Goal: Communication & Community: Ask a question

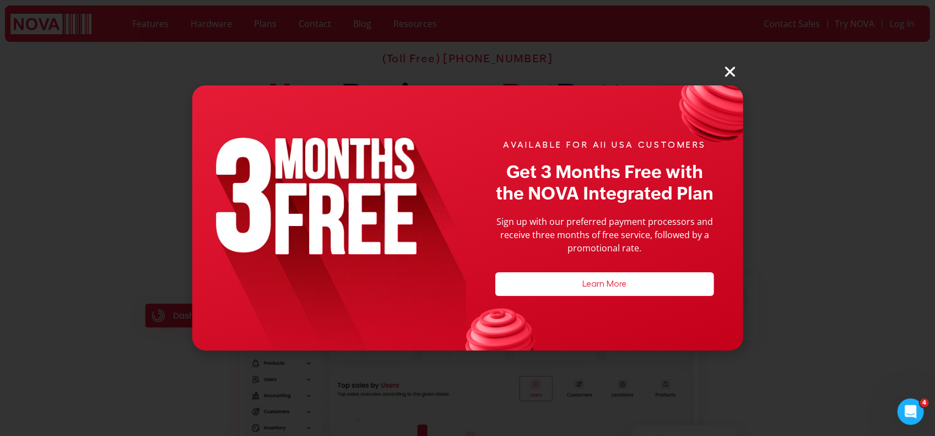
click at [728, 74] on icon "Close" at bounding box center [731, 71] width 14 height 14
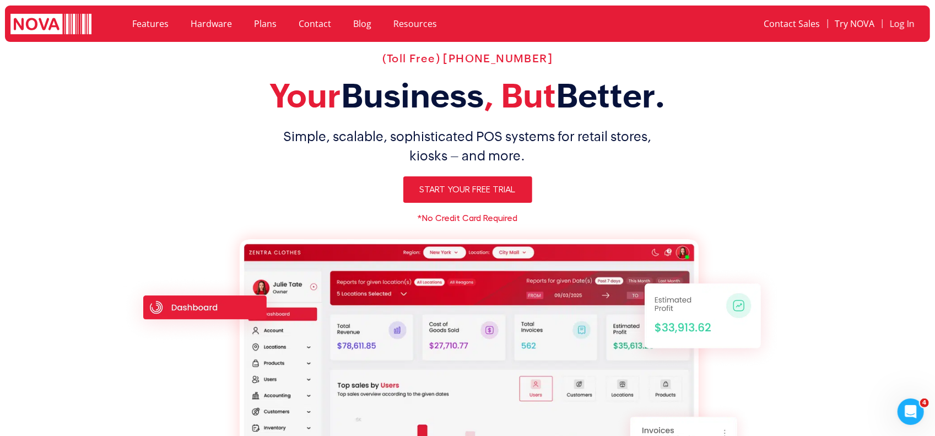
click at [904, 404] on div "Open Intercom Messenger" at bounding box center [910, 411] width 36 height 36
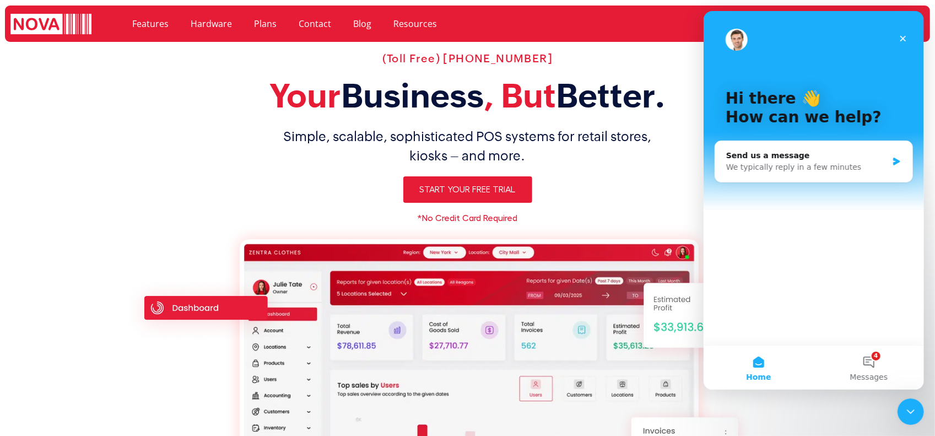
click at [902, 39] on icon "Close" at bounding box center [903, 39] width 6 height 6
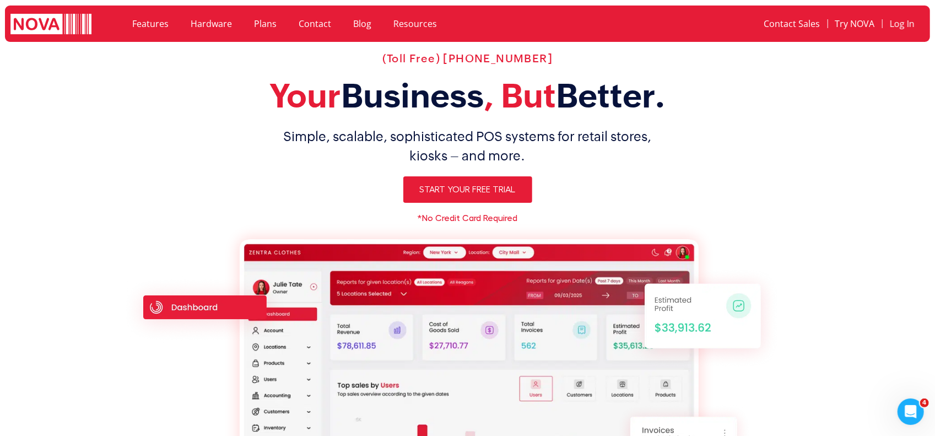
click at [909, 405] on icon "Open Intercom Messenger" at bounding box center [911, 411] width 18 height 18
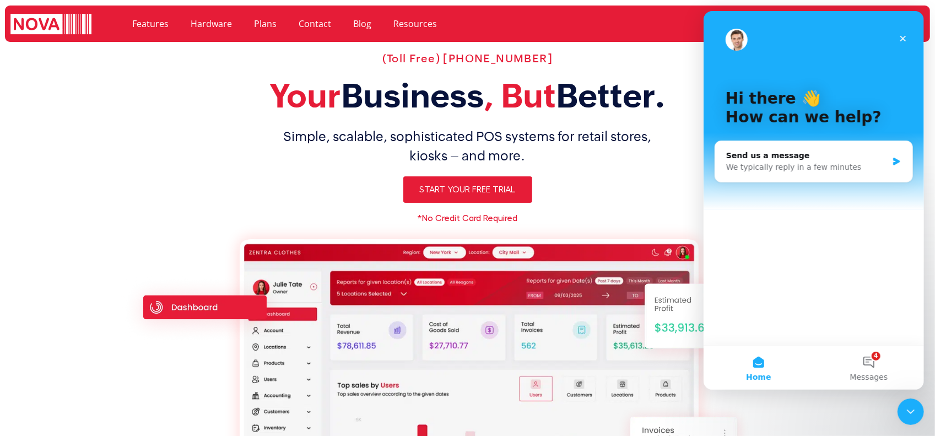
click at [795, 157] on div "Send us a message" at bounding box center [807, 156] width 162 height 12
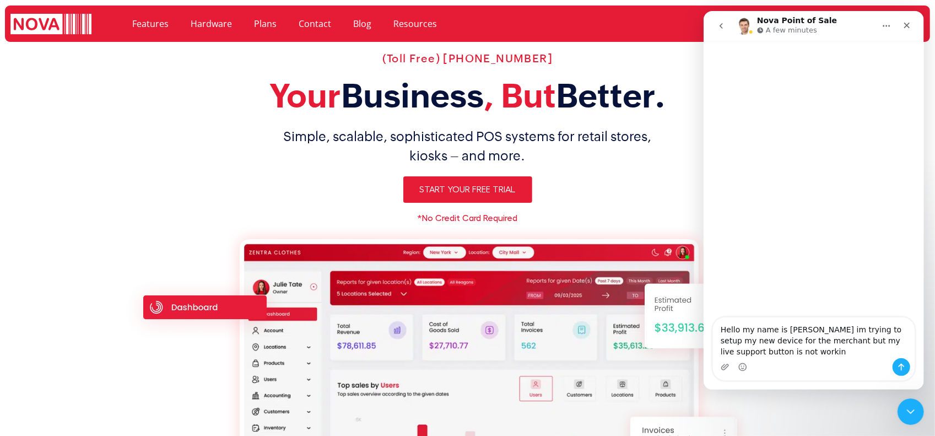
type textarea "Hello my name is [PERSON_NAME] im trying to setup my new device for the merchan…"
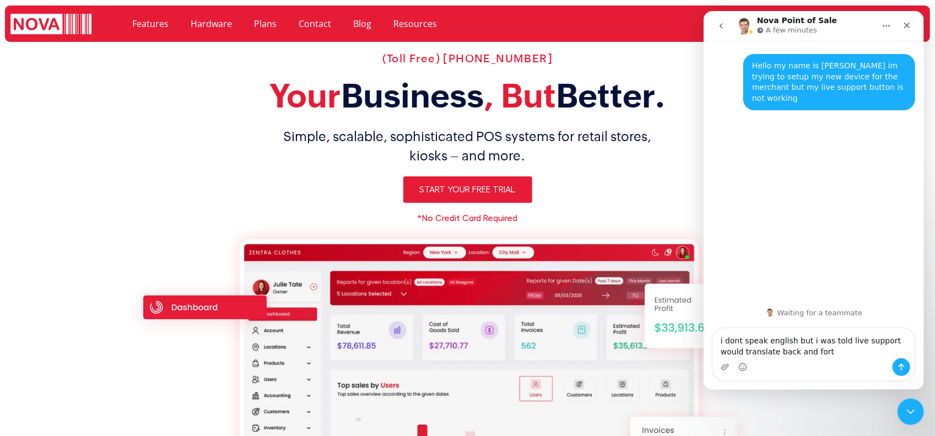
type textarea "i dont speak english but i was told live support would translate back and forth"
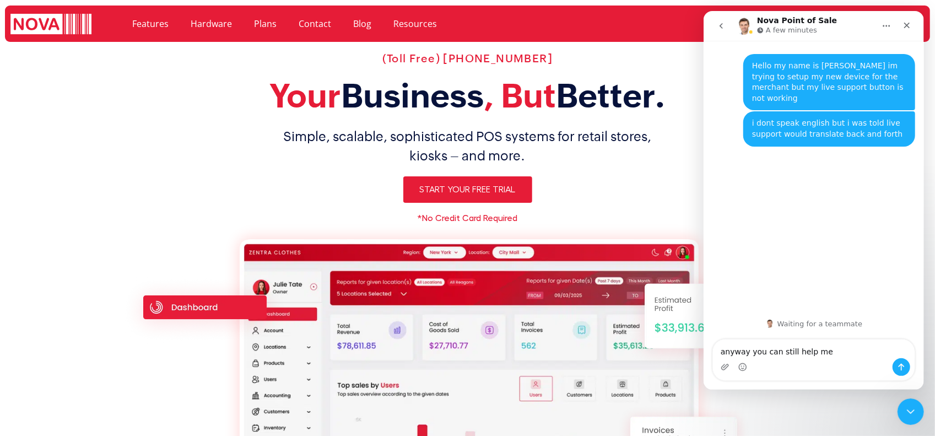
type textarea "anyway you can still help me?"
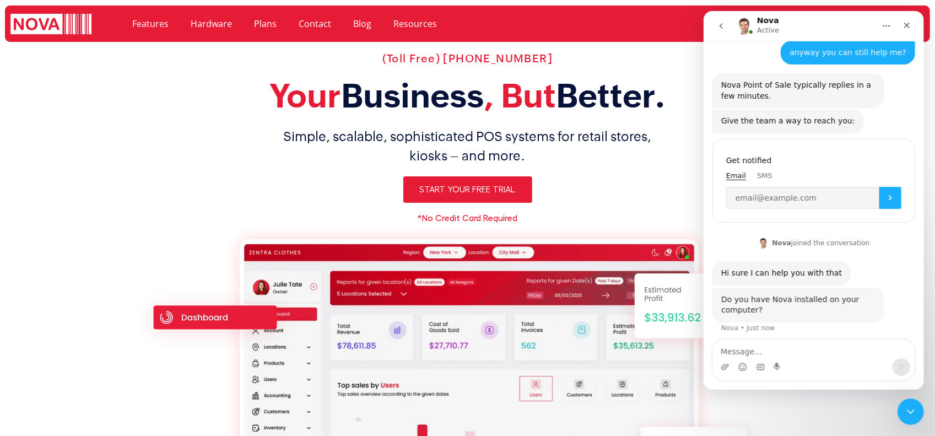
scroll to position [100, 0]
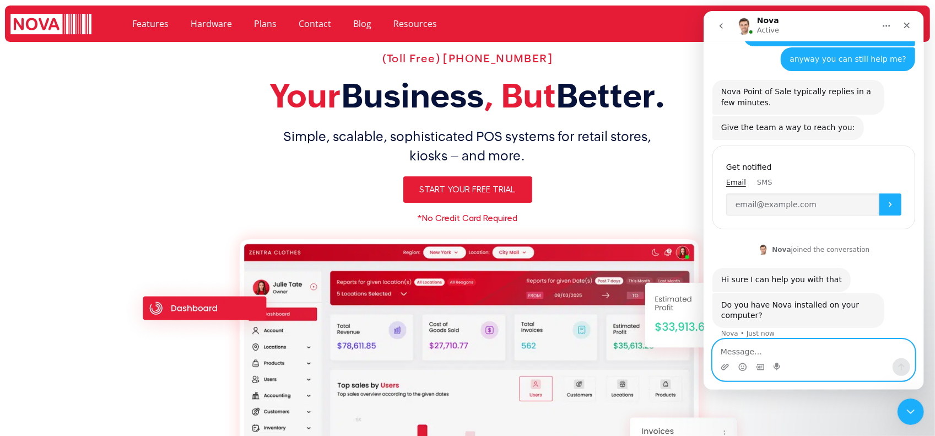
click at [859, 351] on textarea "Message…" at bounding box center [814, 349] width 202 height 19
type textarea "yes"
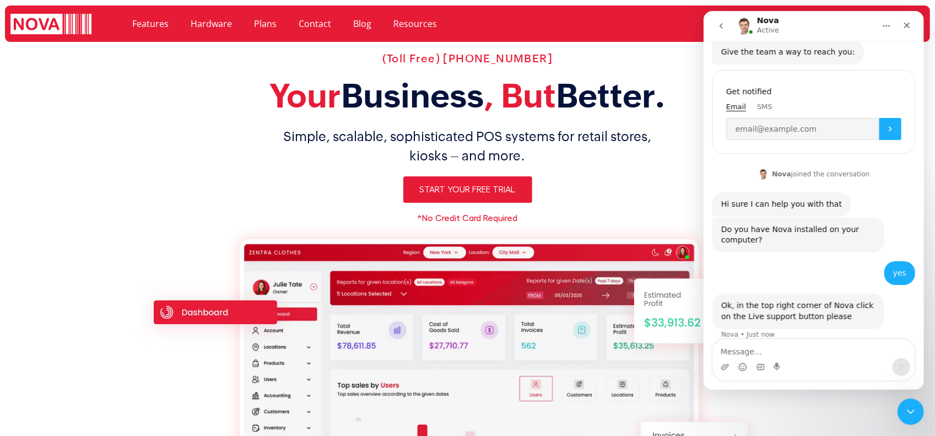
scroll to position [177, 0]
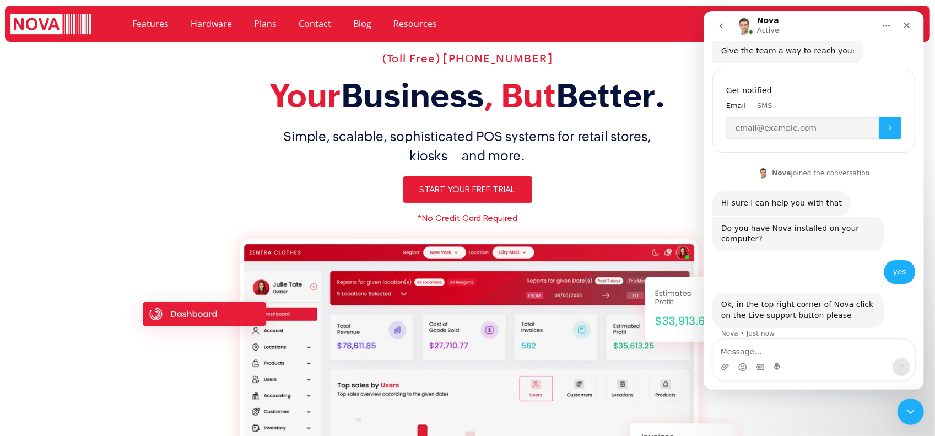
click at [803, 339] on div "Intercom messenger" at bounding box center [813, 360] width 221 height 42
click at [803, 346] on textarea "Message…" at bounding box center [814, 349] width 202 height 19
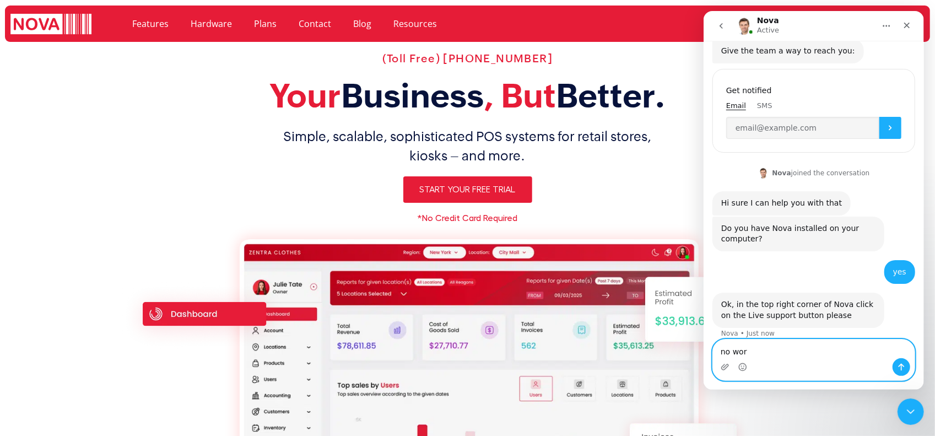
type textarea "no work"
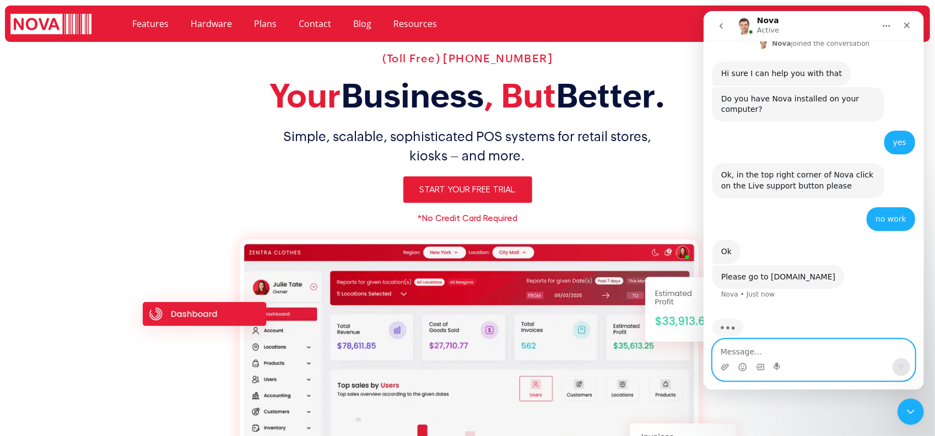
scroll to position [310, 0]
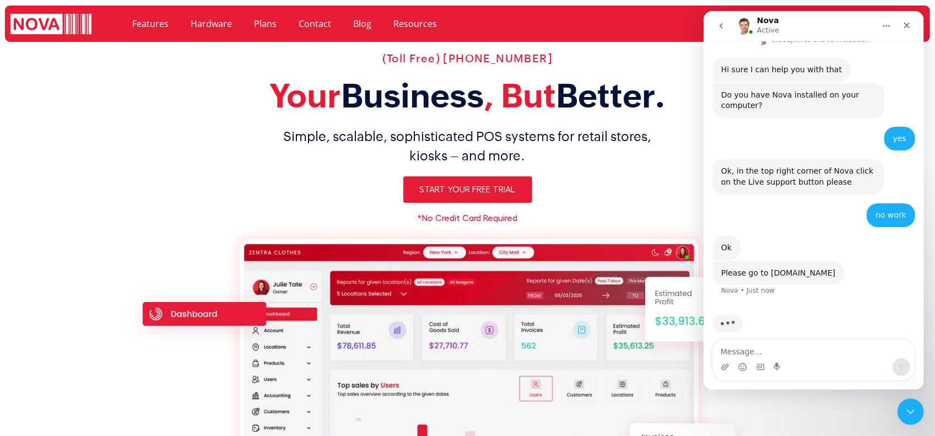
drag, startPoint x: 767, startPoint y: 264, endPoint x: 819, endPoint y: 262, distance: 52.4
click at [819, 268] on div "Please go to [DOMAIN_NAME]" at bounding box center [778, 273] width 114 height 11
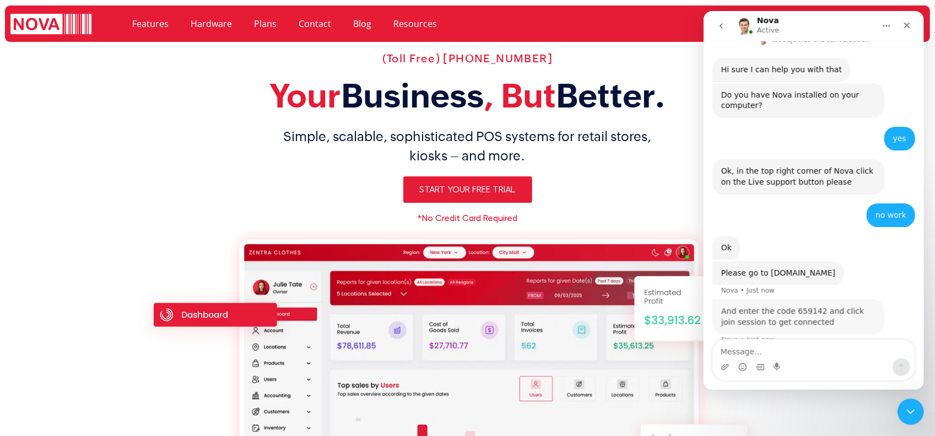
scroll to position [315, 0]
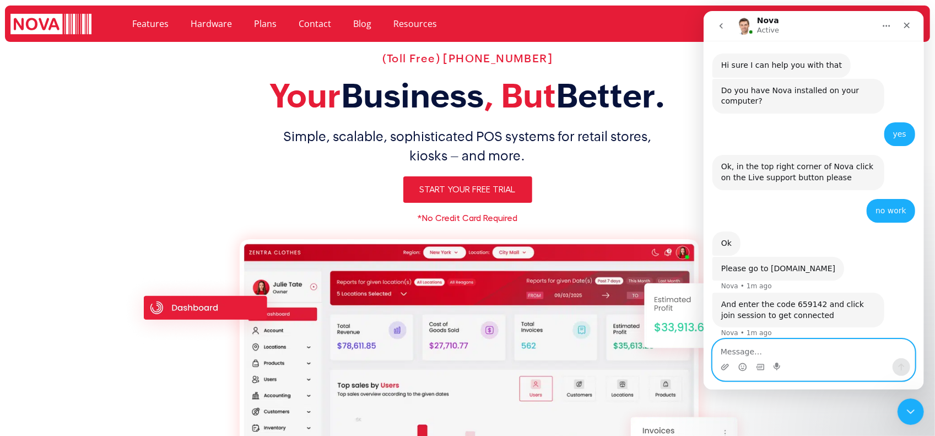
click at [802, 352] on textarea "Message…" at bounding box center [814, 349] width 202 height 19
type textarea "okay alone in kiosk now but trying now"
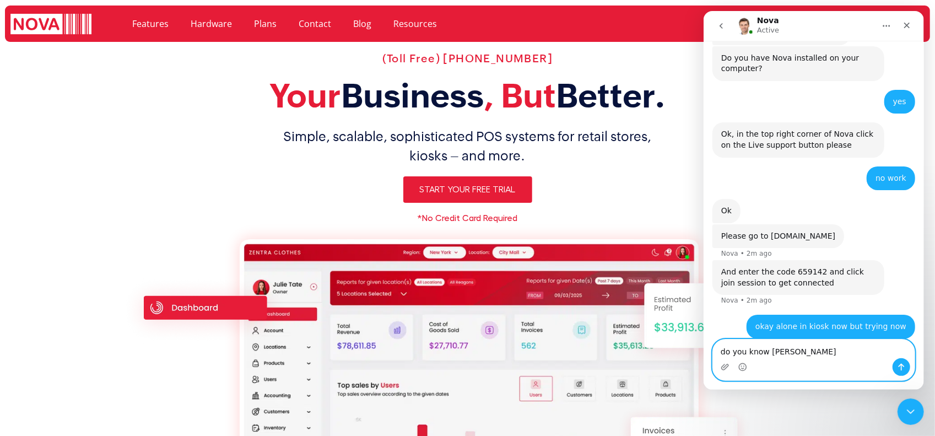
type textarea "do you know [PERSON_NAME]?"
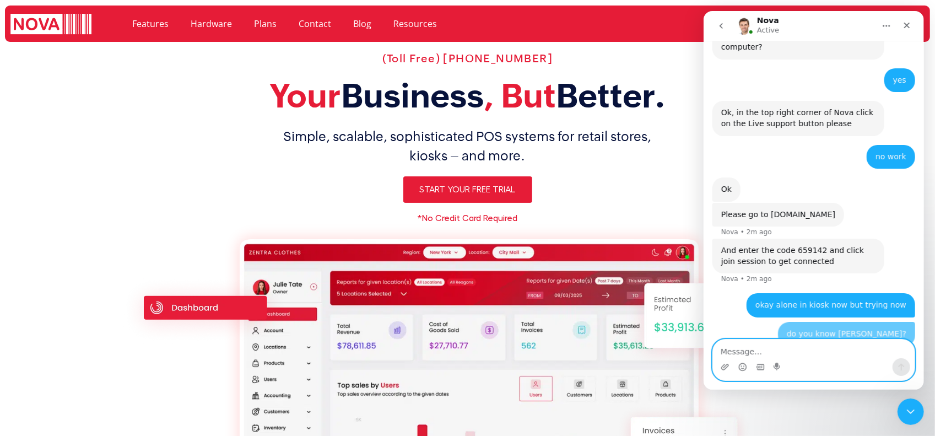
scroll to position [373, 0]
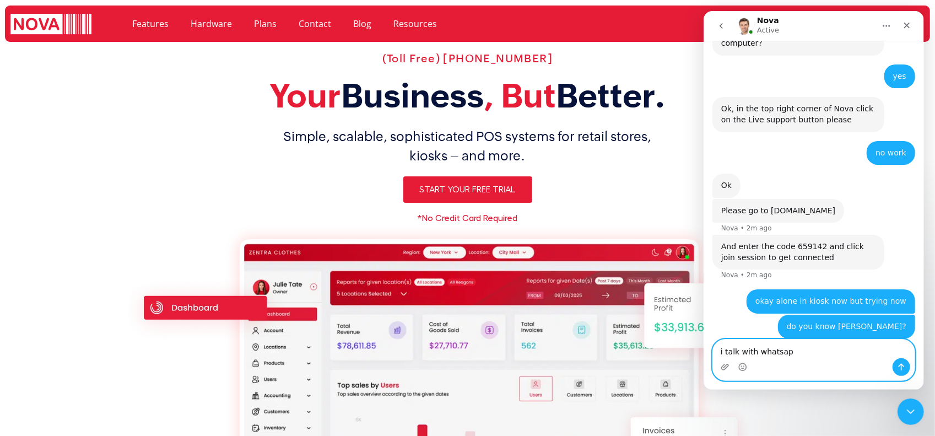
type textarea "i talk with whatsapp"
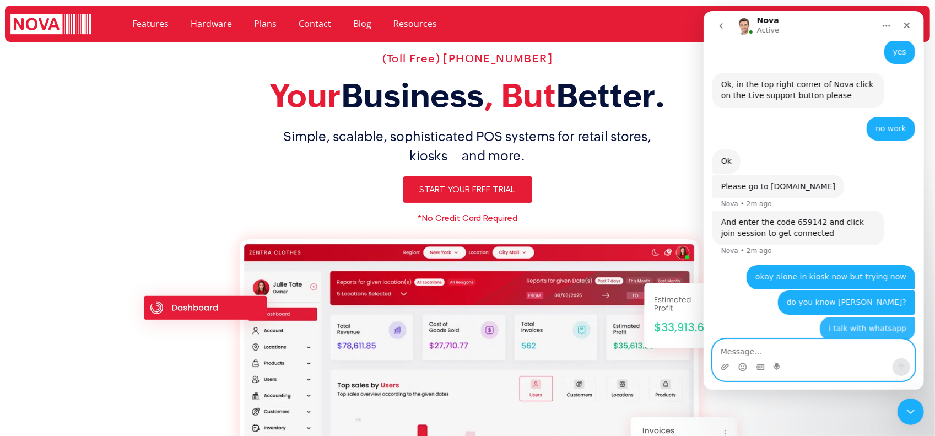
scroll to position [397, 0]
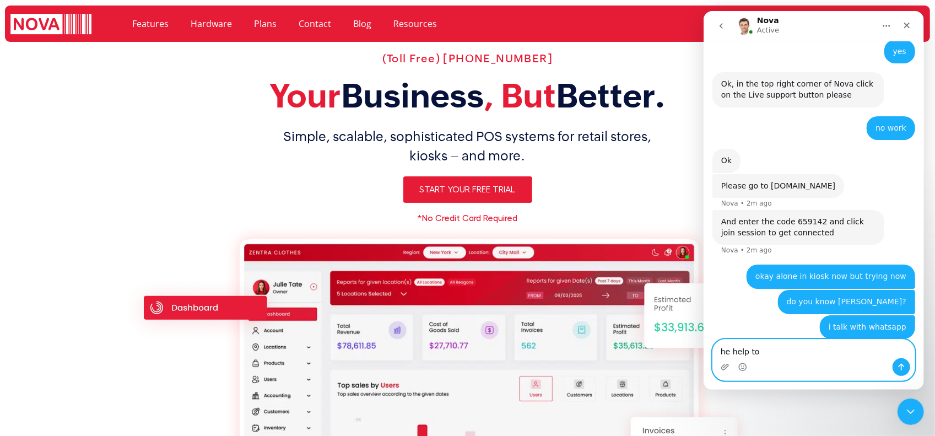
type textarea "he help too"
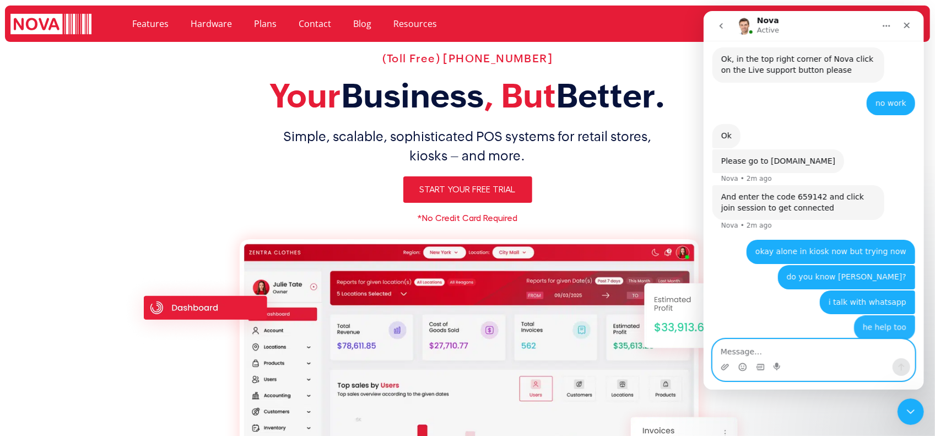
scroll to position [423, 0]
type textarea "you can tell him to me too"
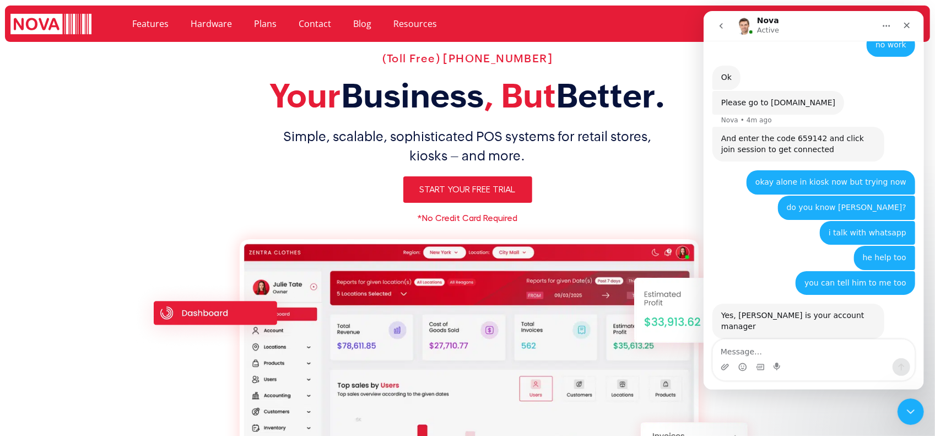
scroll to position [523, 0]
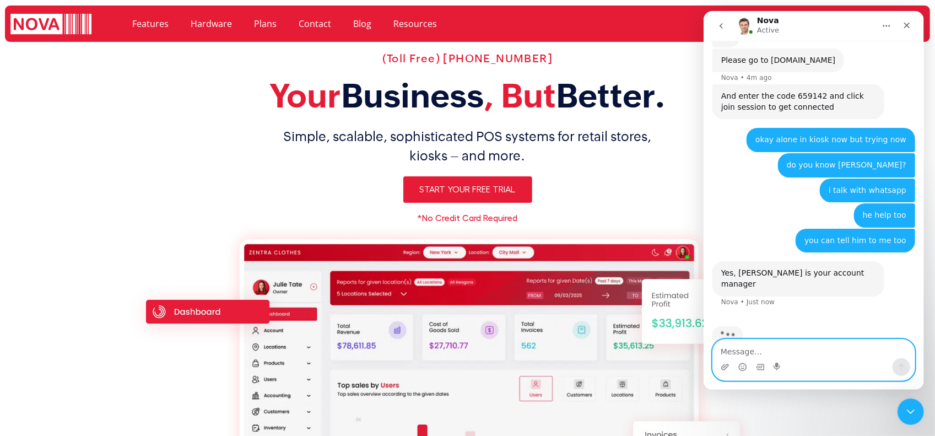
click at [789, 347] on textarea "Message…" at bounding box center [814, 349] width 202 height 19
type textarea "yes okay"
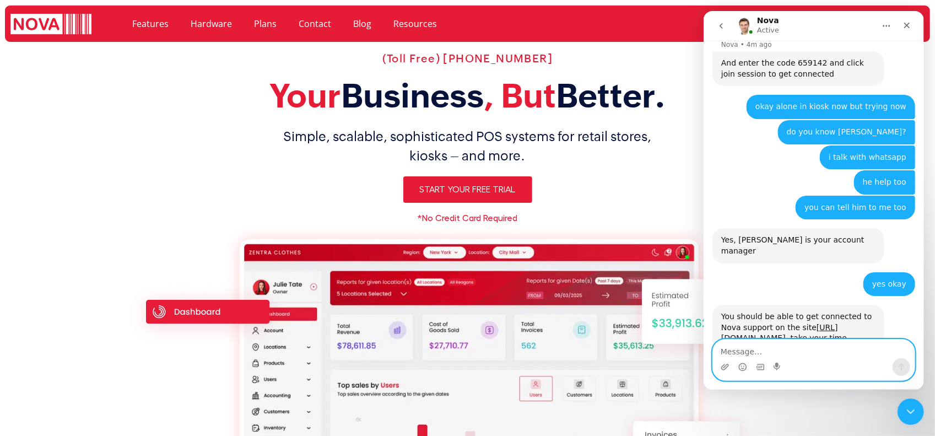
scroll to position [568, 0]
